Goal: Information Seeking & Learning: Check status

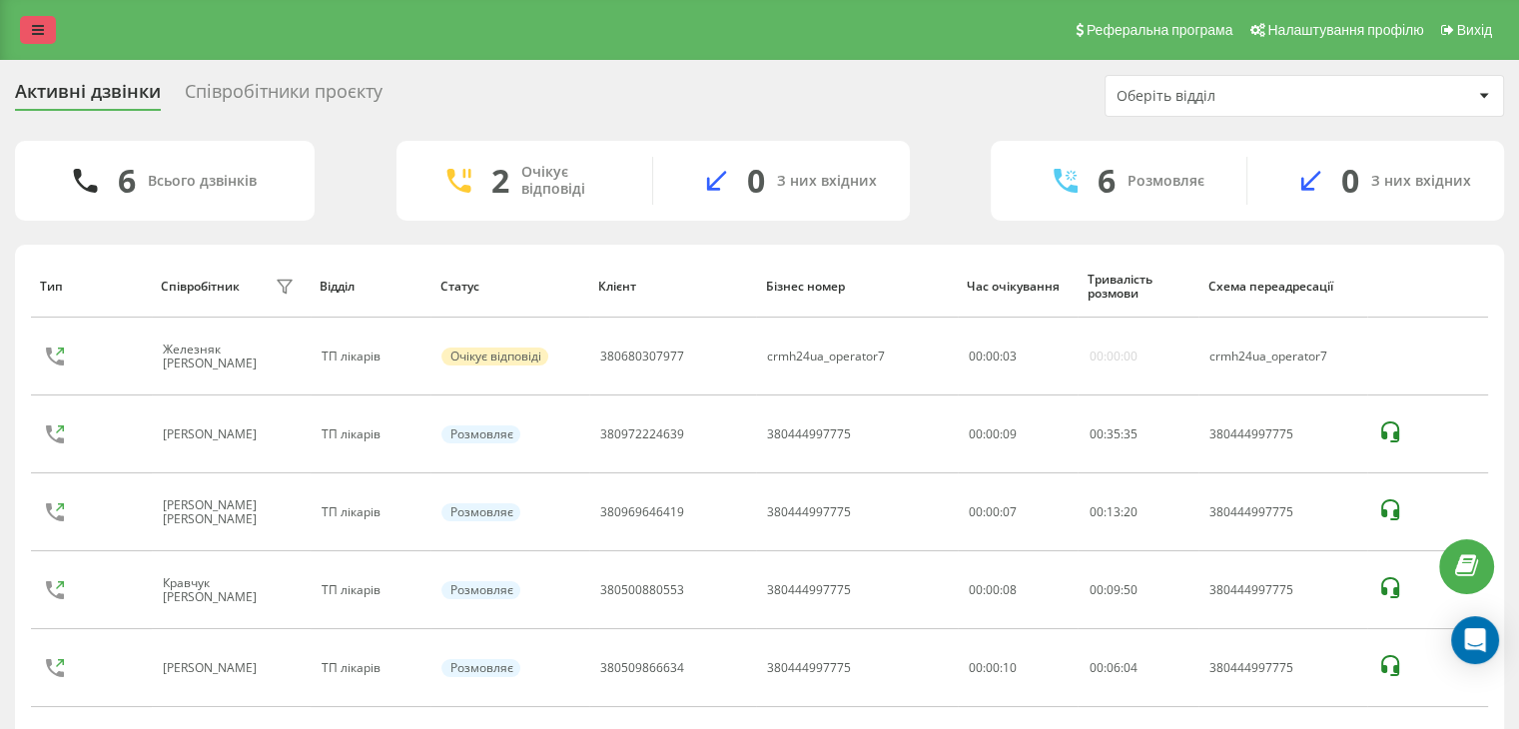
click at [24, 25] on link at bounding box center [38, 30] width 36 height 28
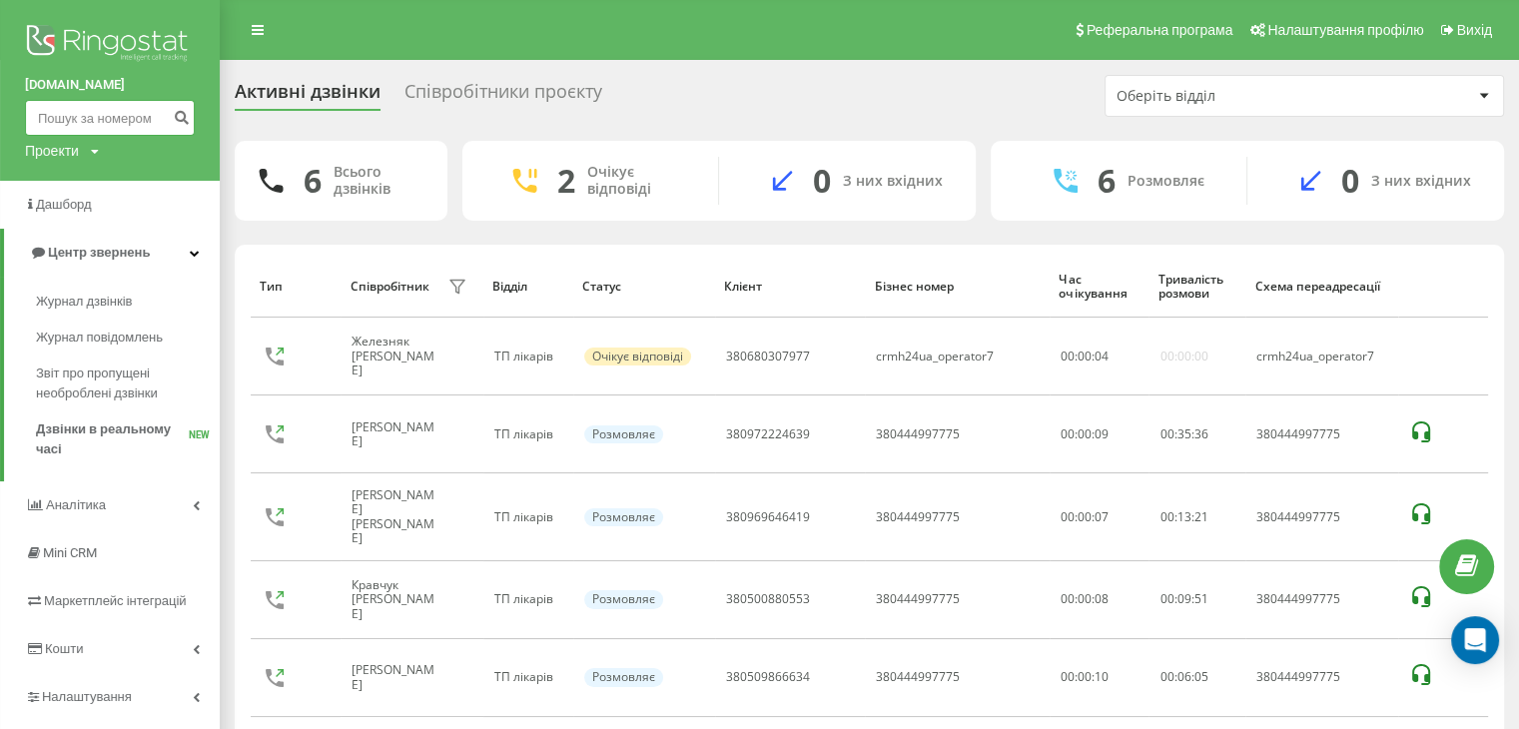
click at [89, 122] on input at bounding box center [110, 118] width 170 height 36
paste input "380962838277"
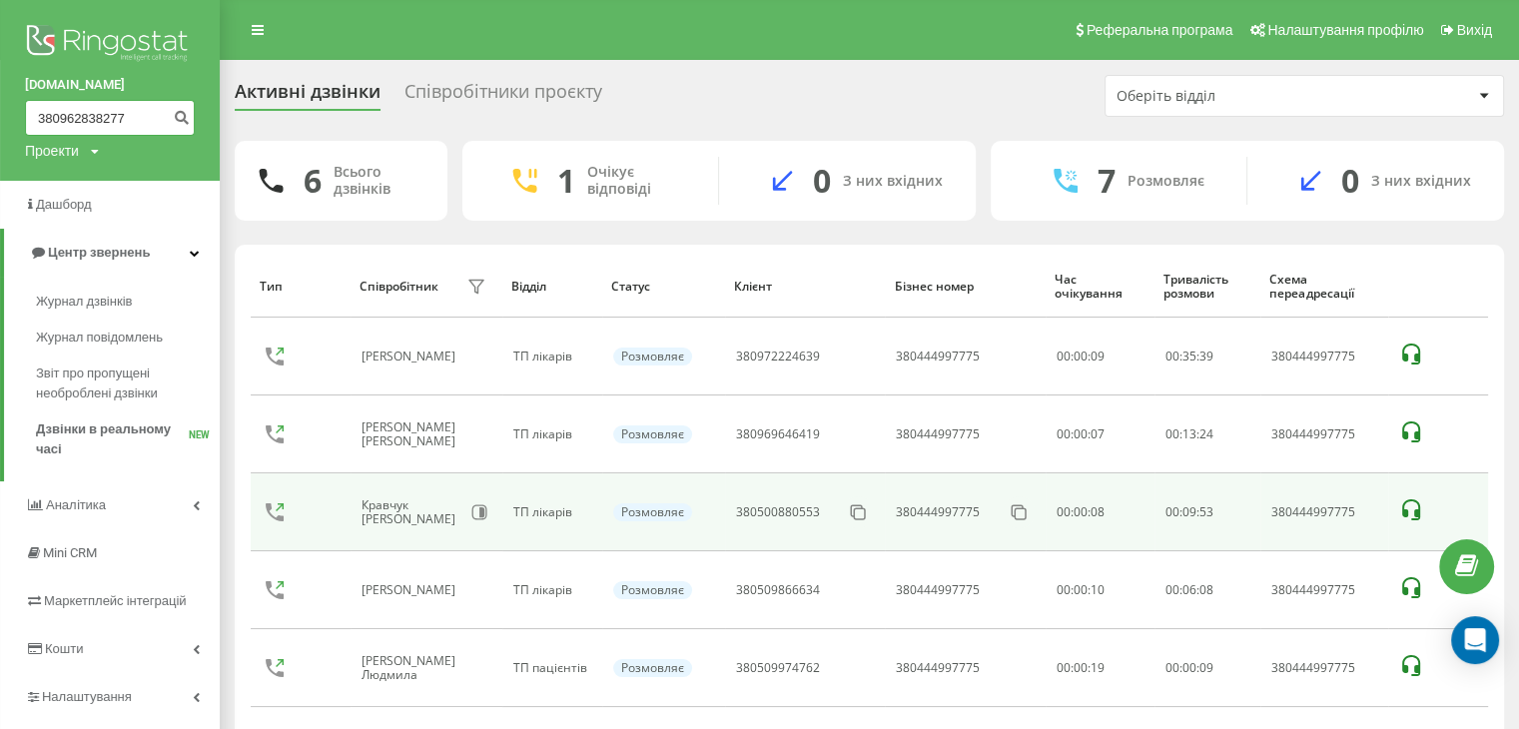
type input "380962838277"
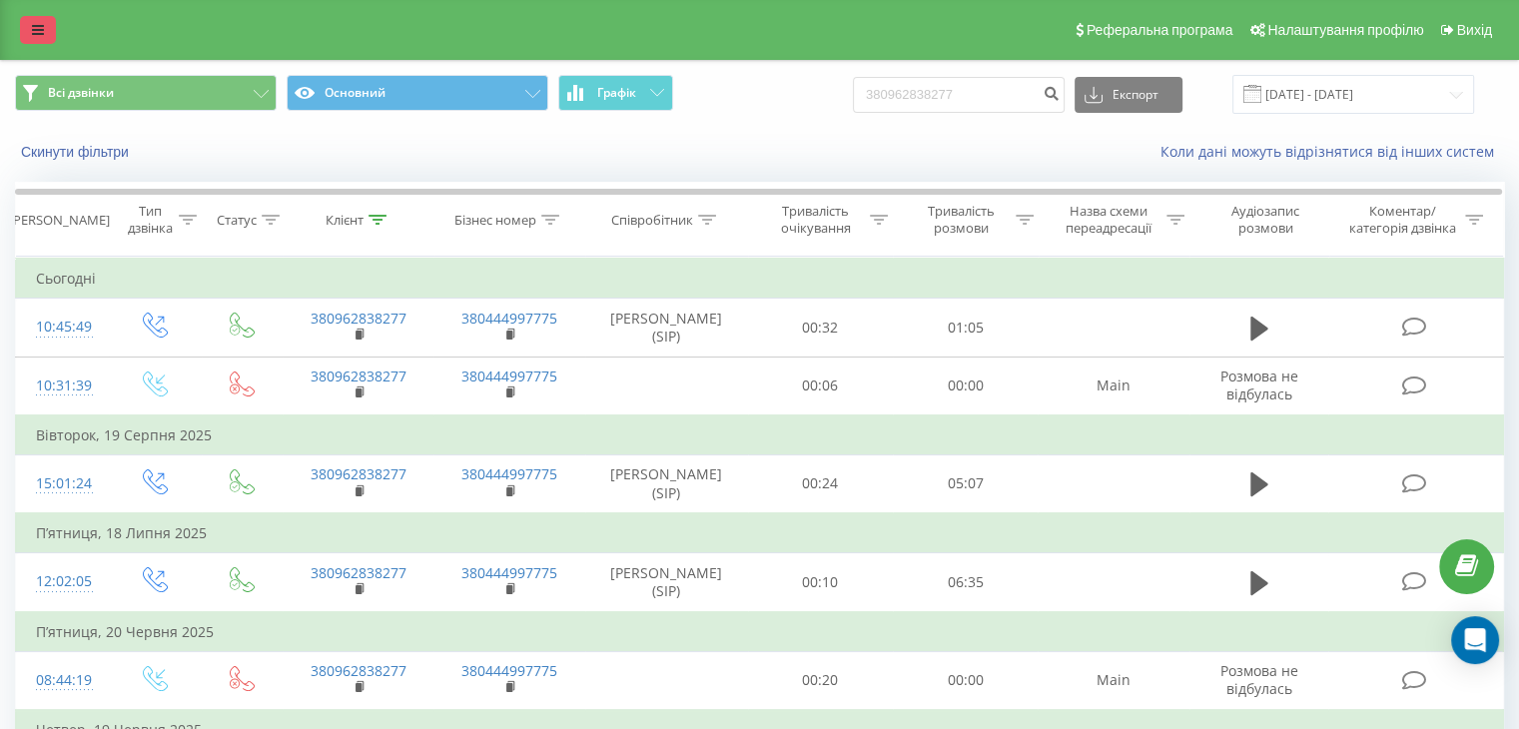
click at [28, 21] on link at bounding box center [38, 30] width 36 height 28
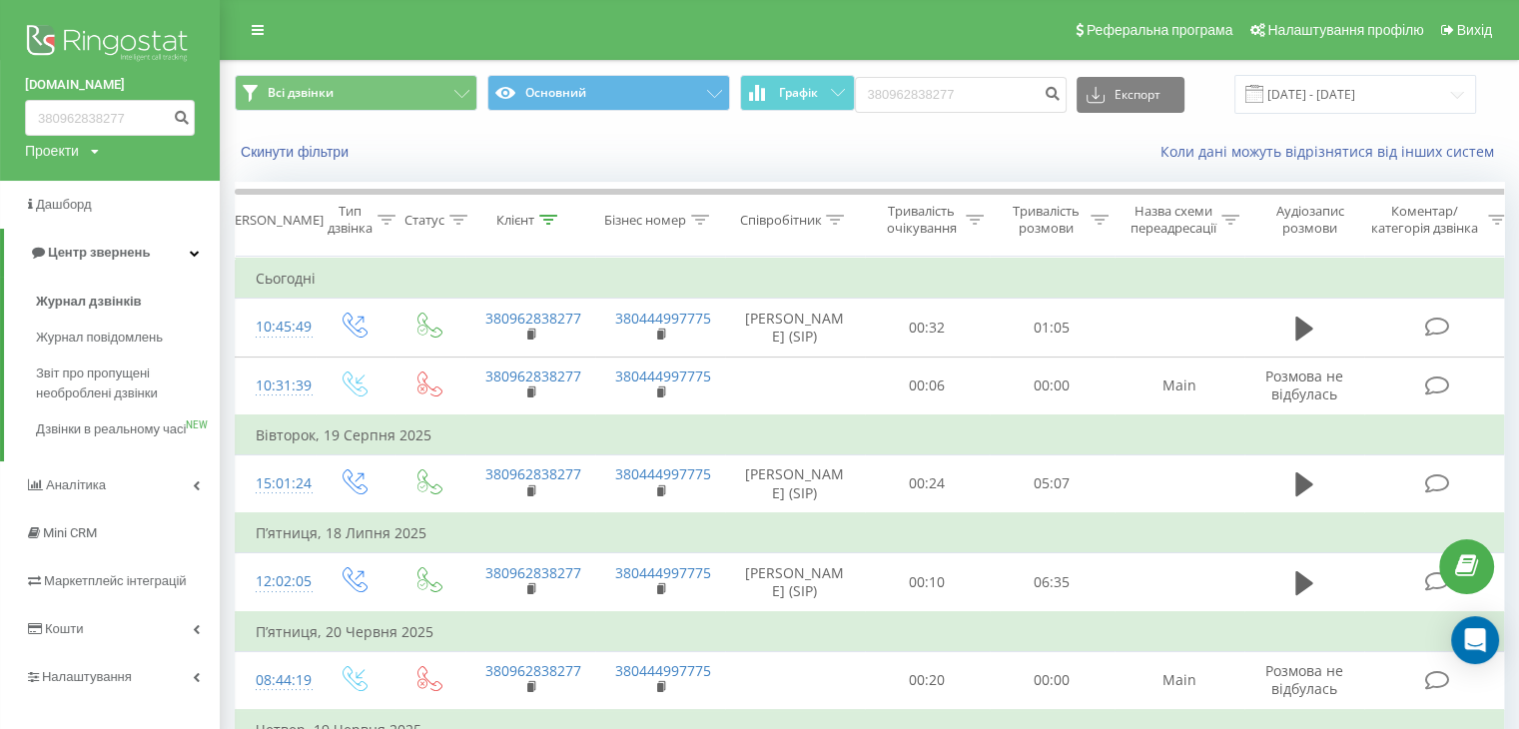
drag, startPoint x: 129, startPoint y: 432, endPoint x: 258, endPoint y: 432, distance: 128.8
click at [129, 432] on span "Дзвінки в реальному часі" at bounding box center [111, 429] width 150 height 20
